Goal: Transaction & Acquisition: Purchase product/service

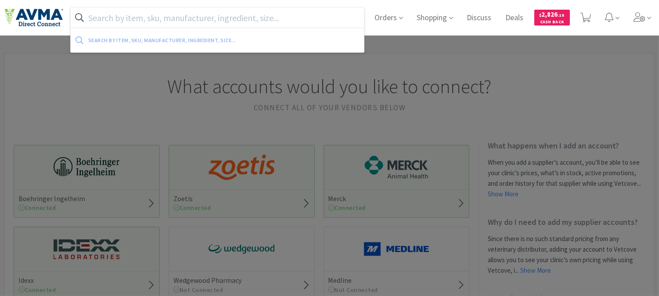
click at [273, 12] on input "text" at bounding box center [217, 17] width 293 height 20
paste input "OPX4292"
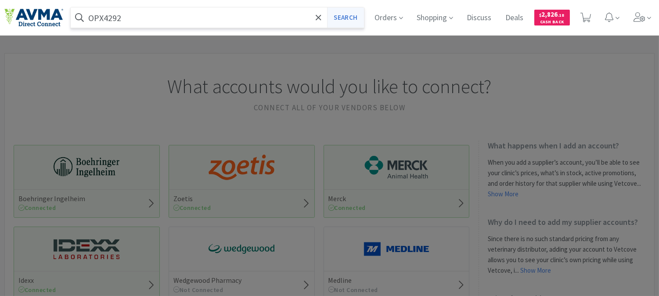
type input "OPX4292"
click at [343, 16] on button "Search" at bounding box center [345, 17] width 36 height 20
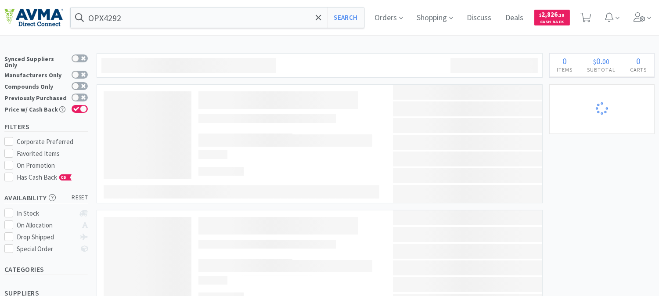
select select "12"
select select "6"
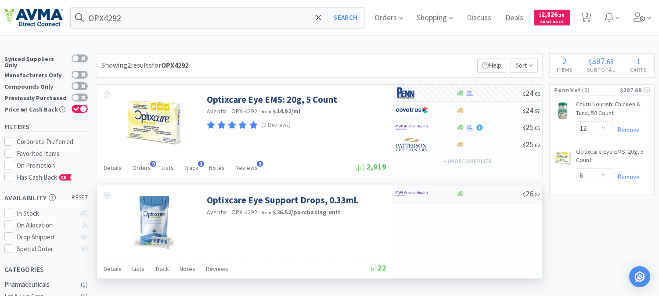
click at [408, 194] on img at bounding box center [412, 193] width 33 height 13
select select "1"
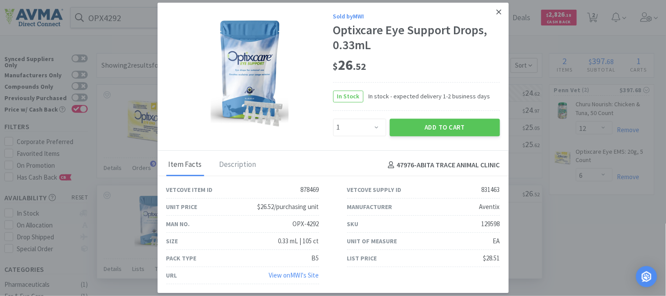
click at [501, 11] on icon at bounding box center [499, 12] width 5 height 8
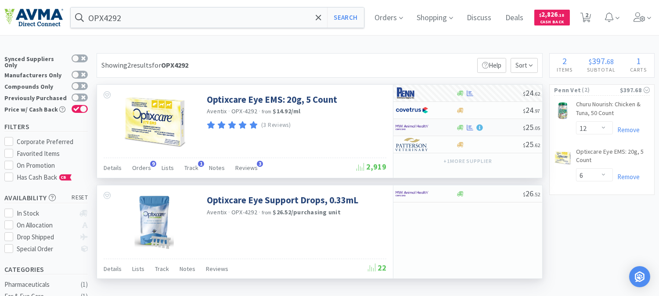
click at [411, 127] on img at bounding box center [412, 127] width 33 height 13
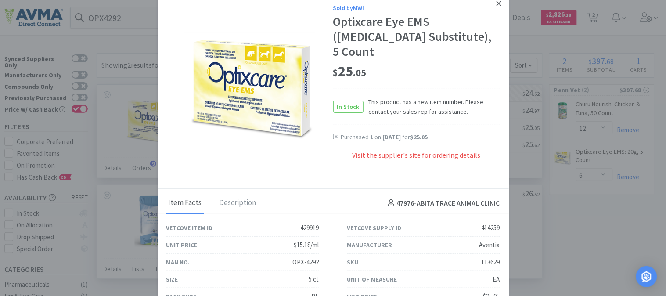
click at [497, 3] on icon at bounding box center [499, 4] width 5 height 8
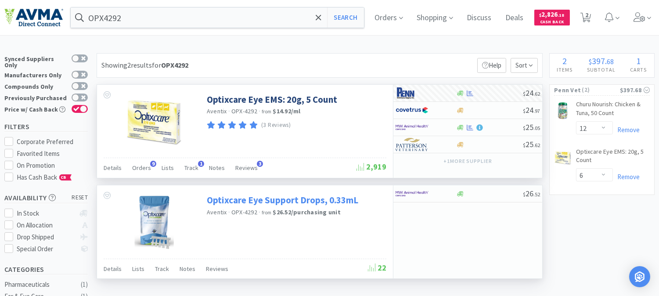
click at [285, 201] on link "Optixcare Eye Support Drops, 0.33mL" at bounding box center [283, 200] width 152 height 12
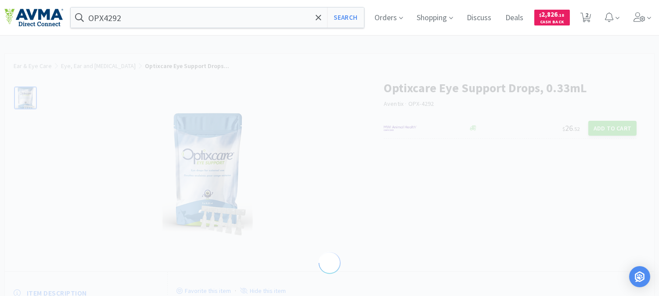
select select "12"
select select "6"
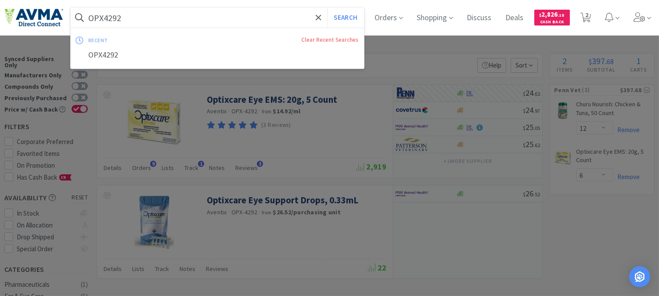
click at [346, 144] on div at bounding box center [329, 148] width 659 height 296
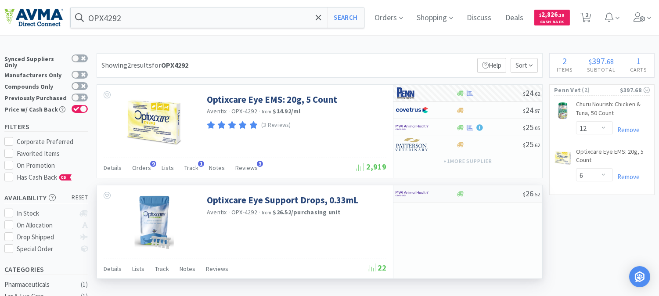
click at [418, 191] on img at bounding box center [412, 193] width 33 height 13
select select "1"
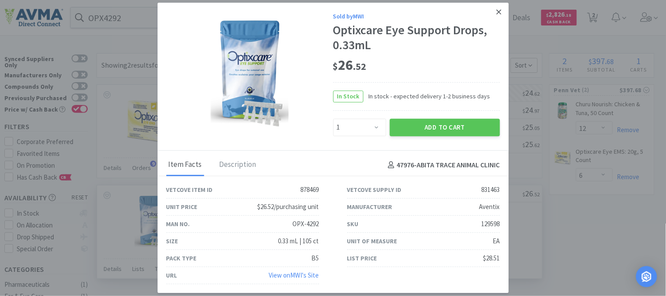
click at [497, 11] on icon at bounding box center [499, 12] width 5 height 8
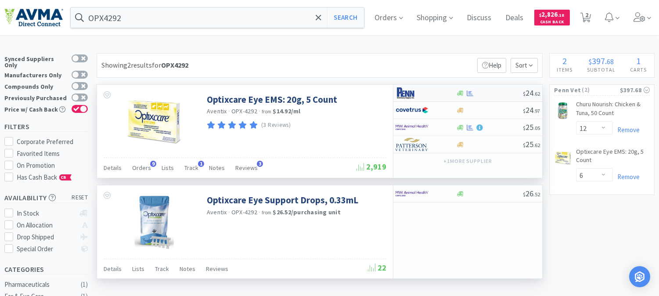
click at [414, 94] on img at bounding box center [412, 93] width 33 height 13
select select "1"
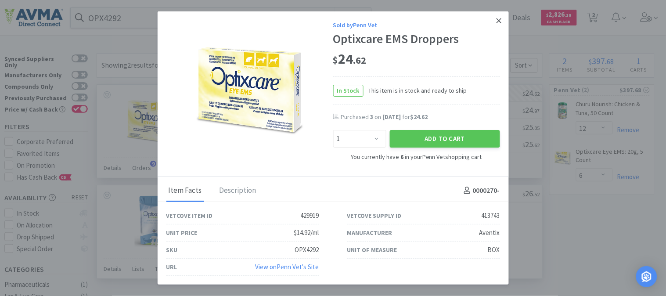
click at [500, 21] on icon at bounding box center [499, 20] width 5 height 5
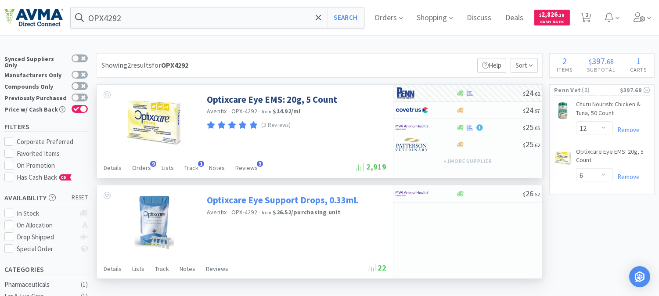
click at [258, 202] on link "Optixcare Eye Support Drops, 0.33mL" at bounding box center [283, 200] width 152 height 12
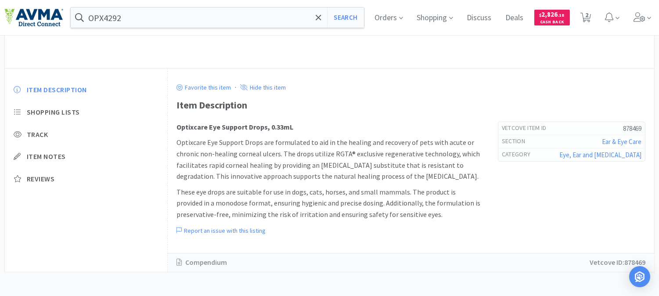
scroll to position [206, 0]
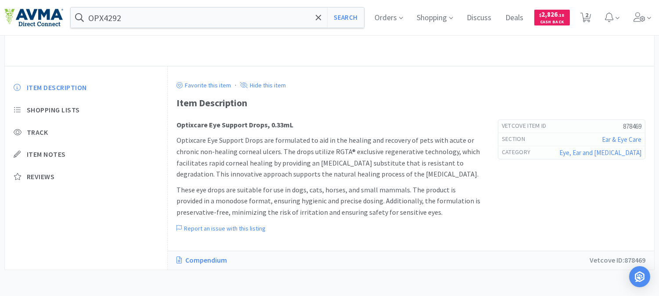
click at [216, 256] on link "Compendium" at bounding box center [206, 260] width 59 height 11
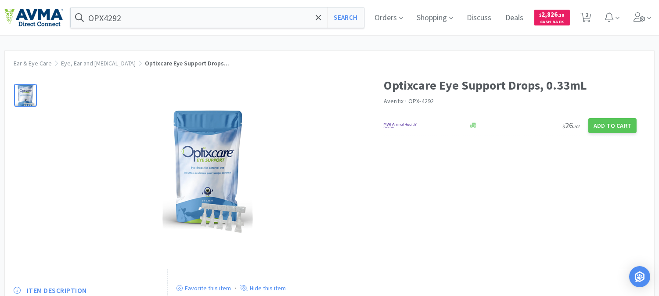
scroll to position [0, 0]
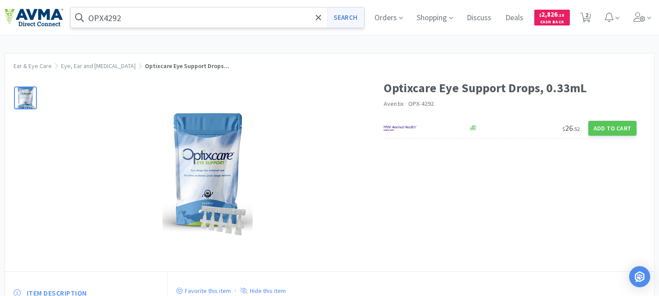
click at [362, 14] on button "Search" at bounding box center [345, 17] width 36 height 20
select select "12"
select select "6"
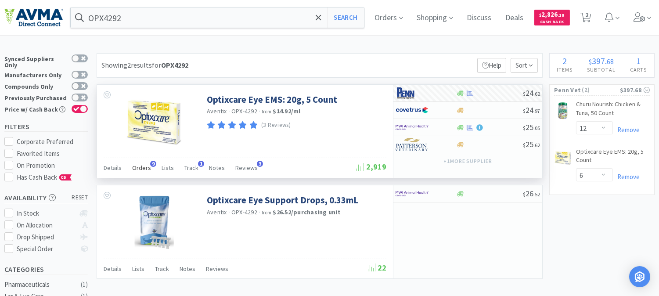
click at [138, 163] on div "Orders 9" at bounding box center [141, 169] width 19 height 17
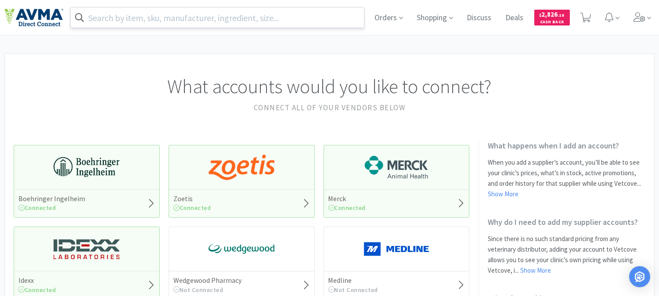
click at [170, 19] on input "text" at bounding box center [217, 17] width 293 height 20
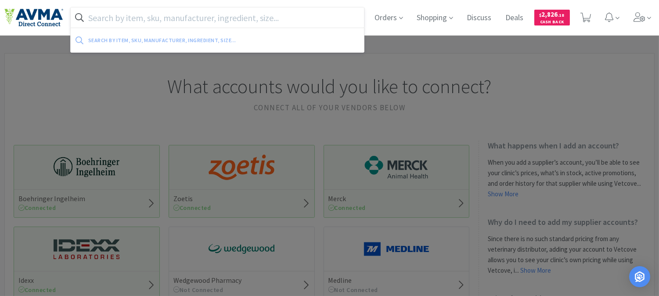
paste input "OPX4292"
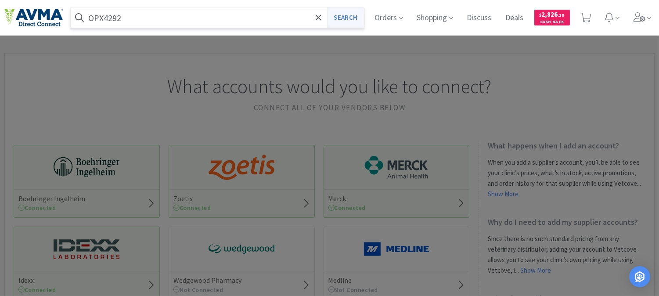
type input "OPX4292"
click at [347, 18] on button "Search" at bounding box center [345, 17] width 36 height 20
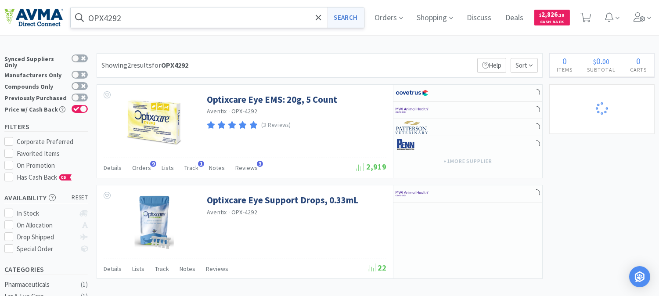
select select "12"
select select "6"
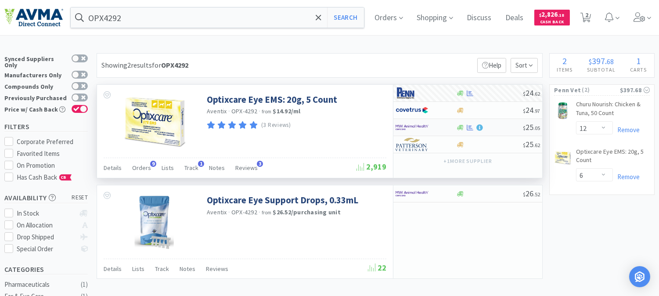
click at [408, 127] on img at bounding box center [412, 127] width 33 height 13
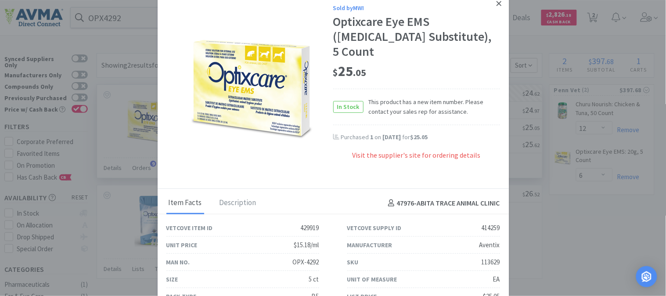
click at [497, 5] on icon at bounding box center [499, 4] width 5 height 8
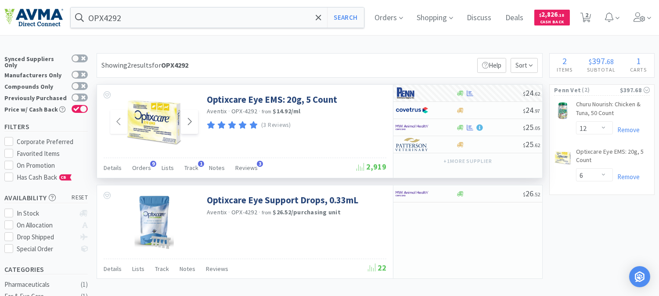
click at [191, 120] on icon at bounding box center [190, 121] width 4 height 7
click at [187, 123] on icon at bounding box center [189, 121] width 7 height 11
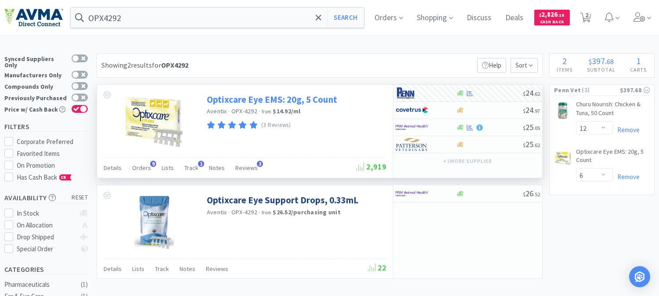
click at [252, 102] on link "Optixcare Eye EMS: 20g, 5 Count" at bounding box center [272, 100] width 130 height 12
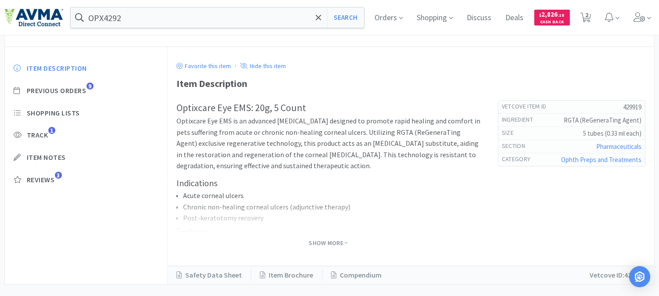
scroll to position [240, 0]
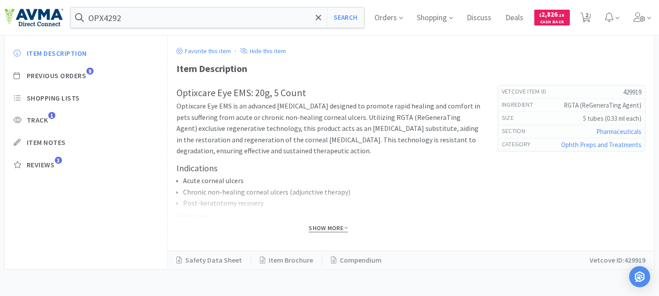
click at [321, 225] on span "Show More" at bounding box center [328, 228] width 39 height 8
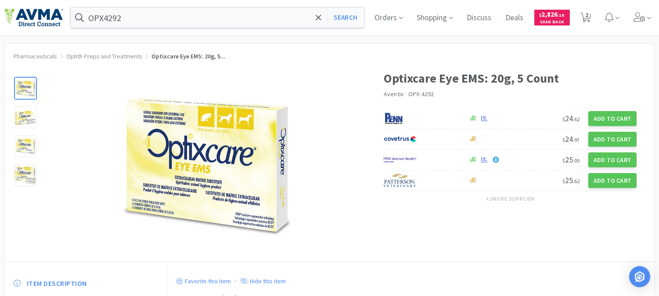
scroll to position [0, 0]
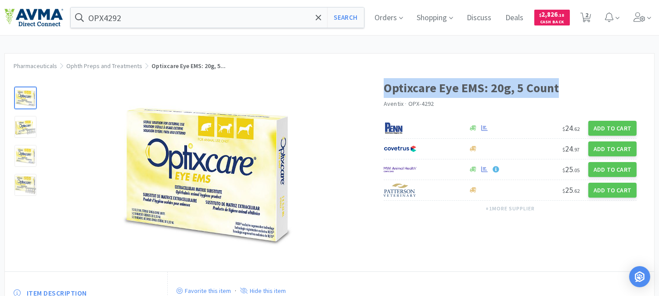
drag, startPoint x: 561, startPoint y: 87, endPoint x: 387, endPoint y: 84, distance: 174.4
click at [387, 84] on h1 "Optixcare Eye EMS: 20g, 5 Count" at bounding box center [510, 88] width 253 height 20
copy h1 "Optixcare Eye EMS: 20g, 5 Count"
click at [173, 20] on input "OPX4292" at bounding box center [217, 17] width 293 height 20
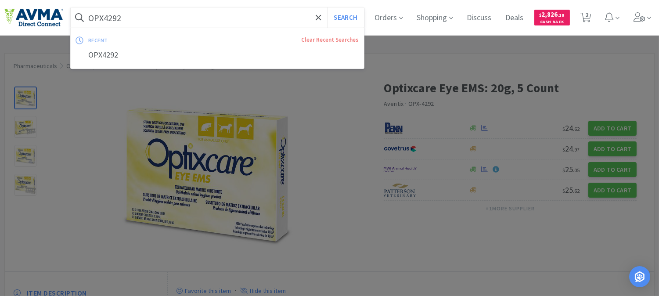
paste input "072857"
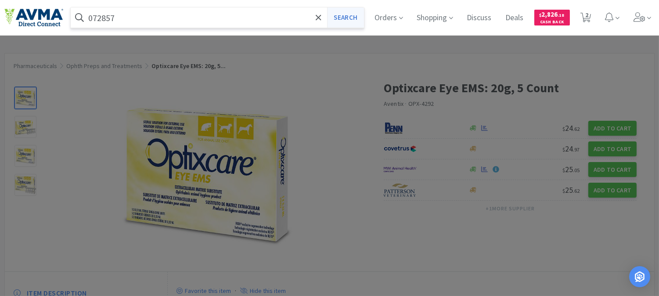
type input "072857"
click at [348, 16] on button "Search" at bounding box center [345, 17] width 36 height 20
select select "12"
select select "6"
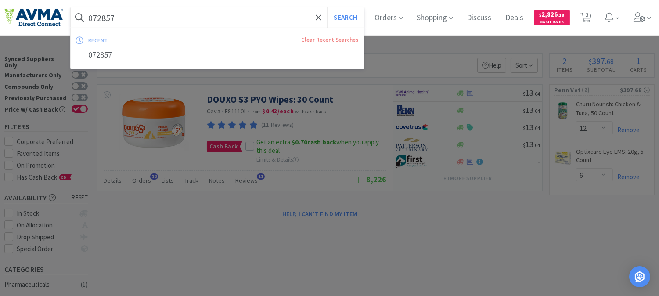
click at [178, 21] on input "072857" at bounding box center [217, 17] width 293 height 20
paste input "AUR1015"
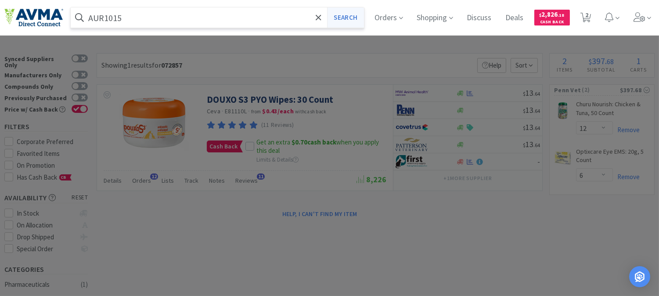
type input "AUR1015"
click at [350, 14] on button "Search" at bounding box center [345, 17] width 36 height 20
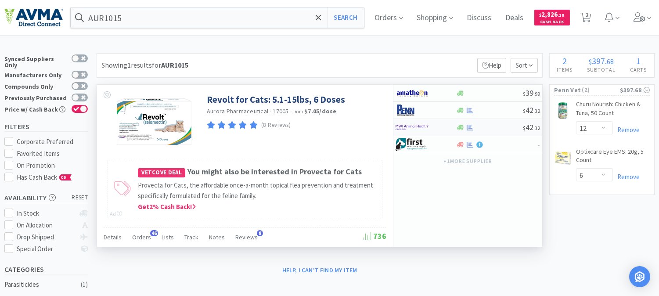
click at [409, 126] on img at bounding box center [412, 127] width 33 height 13
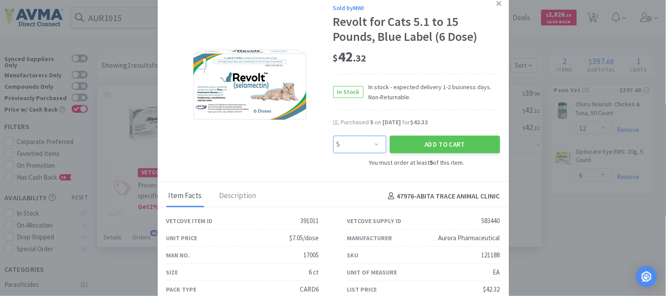
click at [372, 144] on select "Enter Quantity 5 10 15 20 25 30 35 40 45 50 55 60 65 70 75 80 85 90 95 100 Ente…" at bounding box center [359, 145] width 53 height 18
select select "10"
click at [333, 136] on select "Enter Quantity 5 10 15 20 25 30 35 40 45 50 55 60 65 70 75 80 85 90 95 100 Ente…" at bounding box center [359, 145] width 53 height 18
click at [425, 142] on button "Add to Cart" at bounding box center [445, 145] width 110 height 18
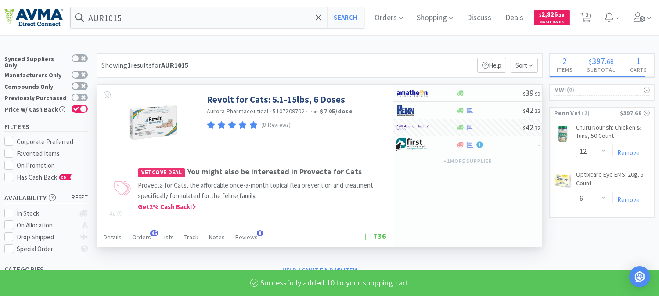
select select "10"
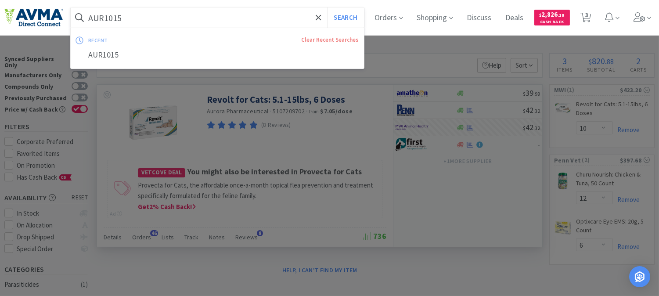
click at [152, 24] on input "AUR1015" at bounding box center [217, 17] width 293 height 20
paste input "078952193"
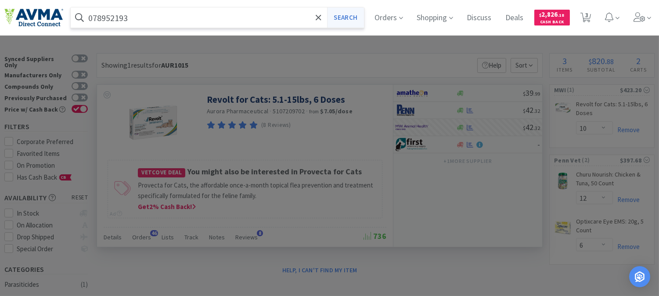
click at [349, 19] on button "Search" at bounding box center [345, 17] width 36 height 20
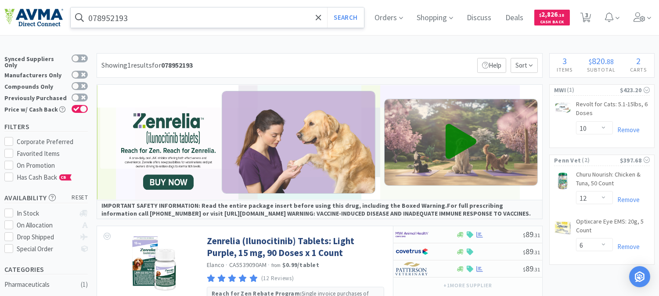
click at [176, 16] on input "078952193" at bounding box center [217, 17] width 293 height 20
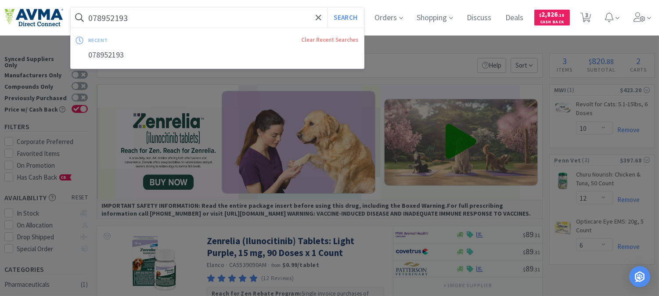
paste input "PT900760"
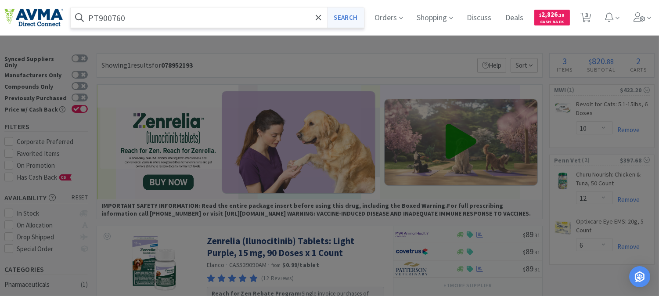
type input "PT900760"
click at [357, 15] on button "Search" at bounding box center [345, 17] width 36 height 20
